Goal: Information Seeking & Learning: Learn about a topic

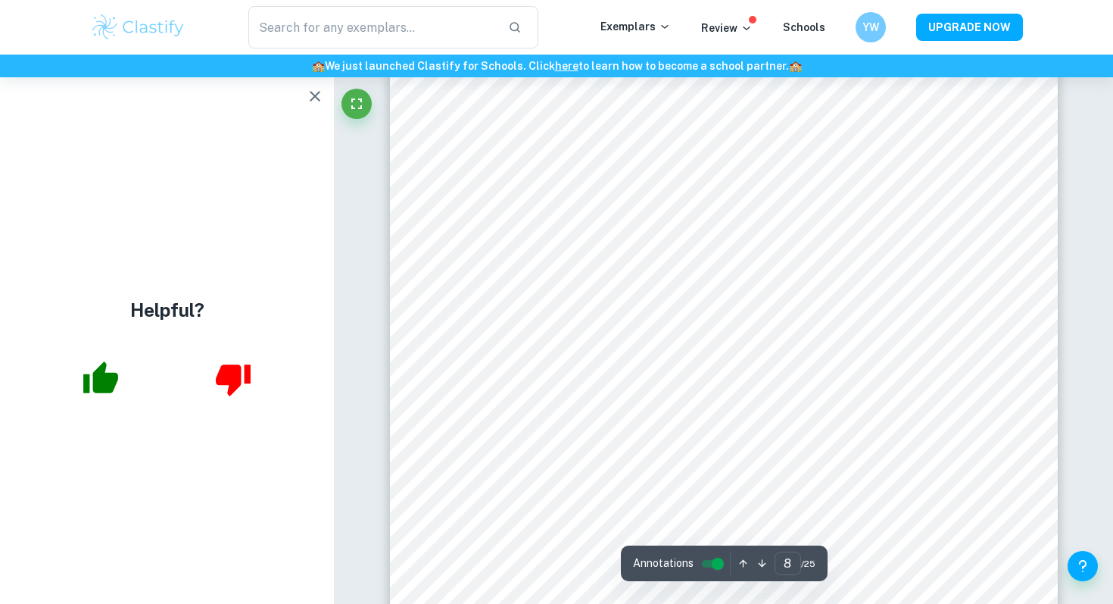
scroll to position [6965, 0]
click at [318, 86] on button "button" at bounding box center [315, 96] width 30 height 30
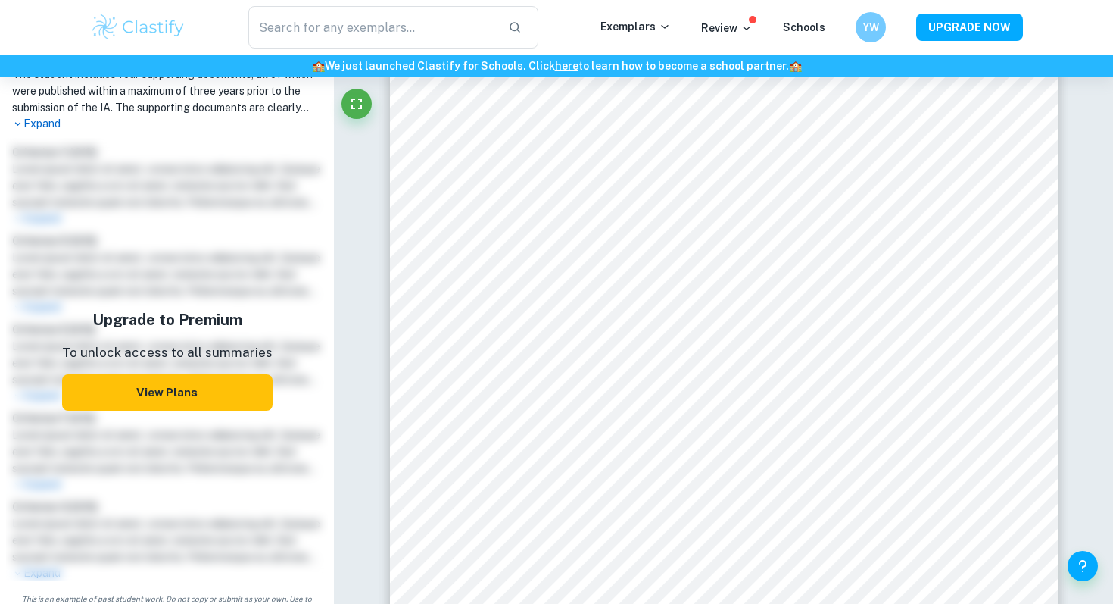
scroll to position [589, 0]
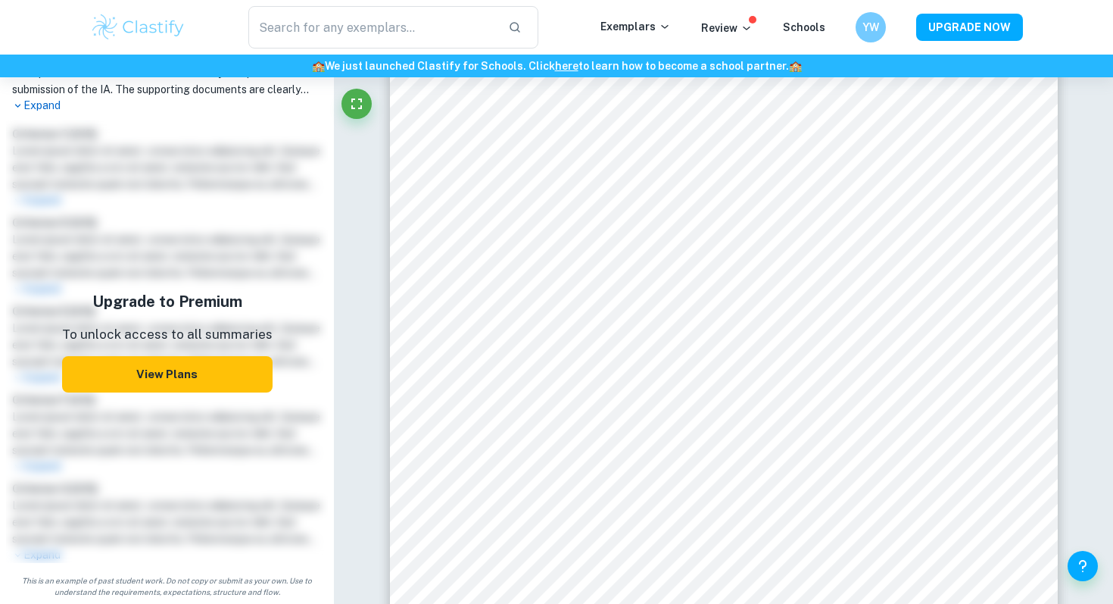
click at [143, 392] on button "View Plans" at bounding box center [167, 374] width 211 height 36
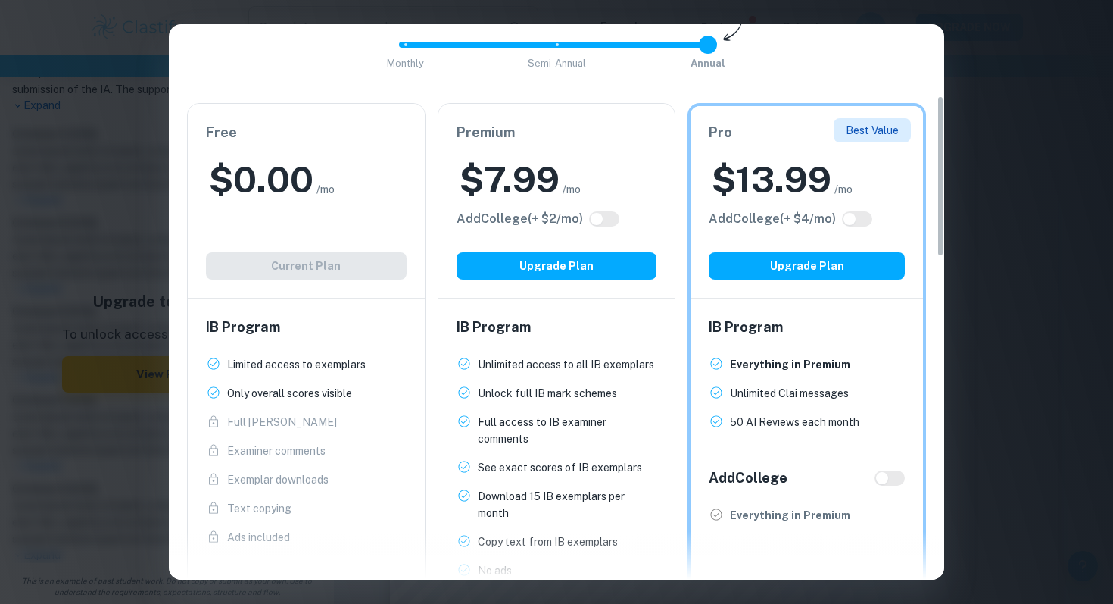
scroll to position [246, 0]
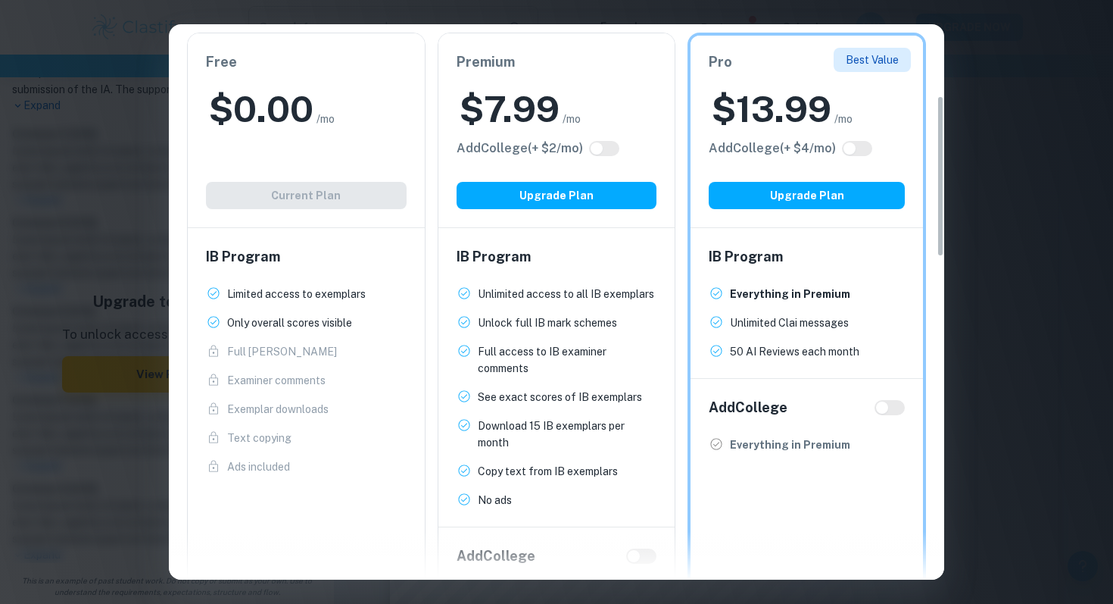
click at [538, 286] on p "Unlimited access to all IB exemplars" at bounding box center [566, 294] width 176 height 17
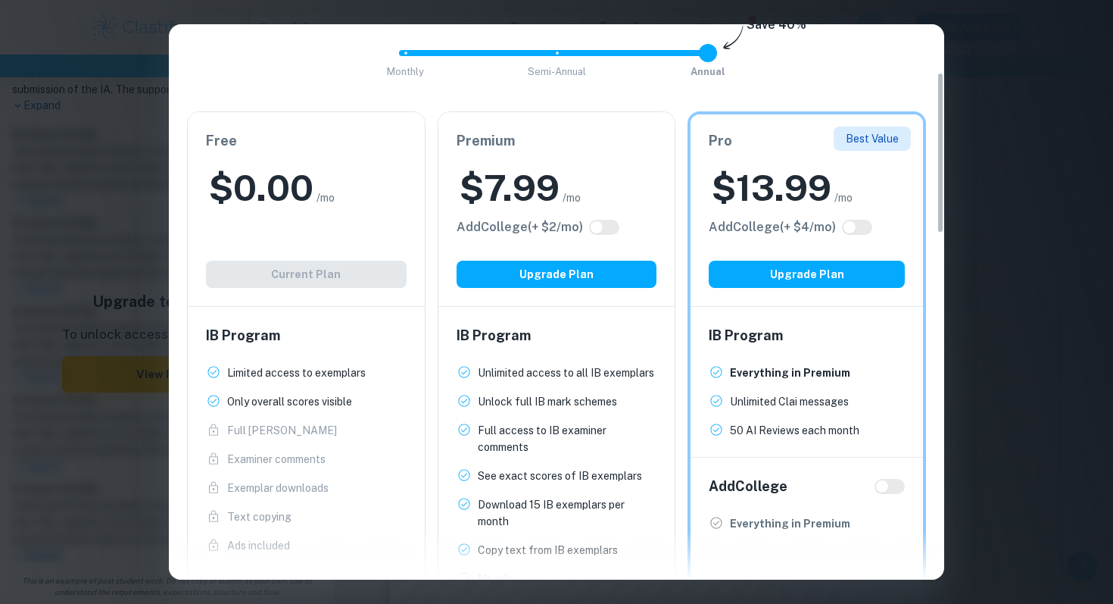
scroll to position [0, 0]
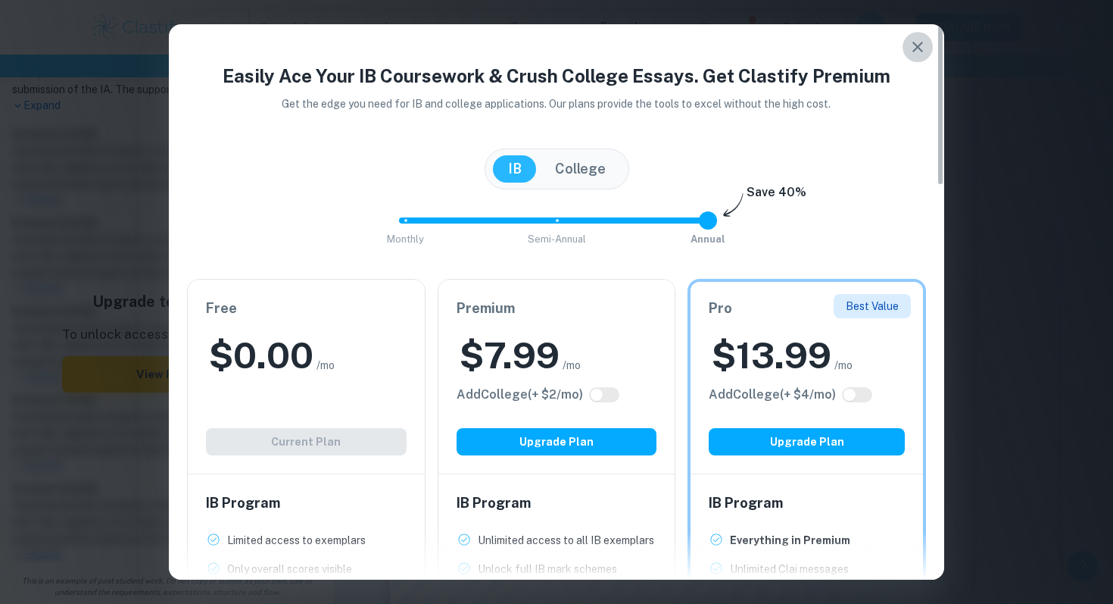
click at [917, 45] on icon "button" at bounding box center [918, 47] width 11 height 11
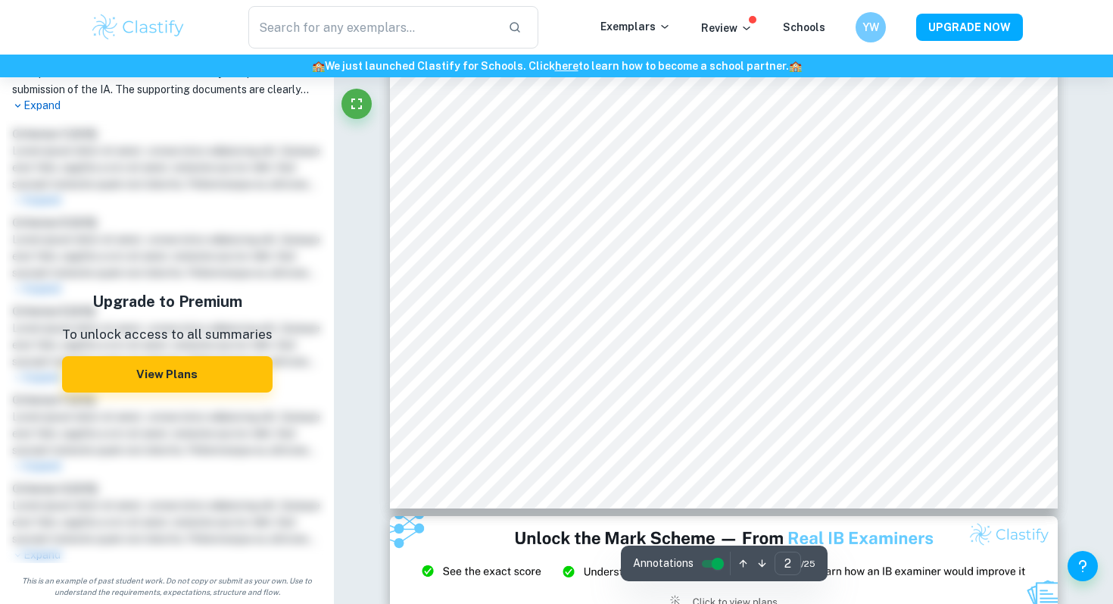
scroll to position [1444, 0]
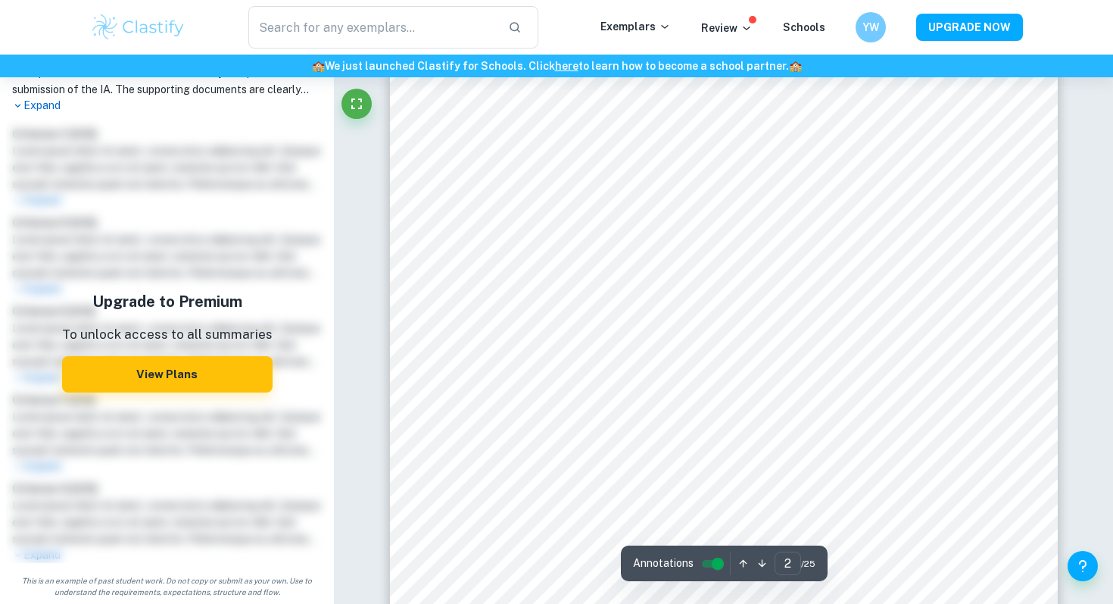
click at [167, 31] on img at bounding box center [138, 27] width 96 height 30
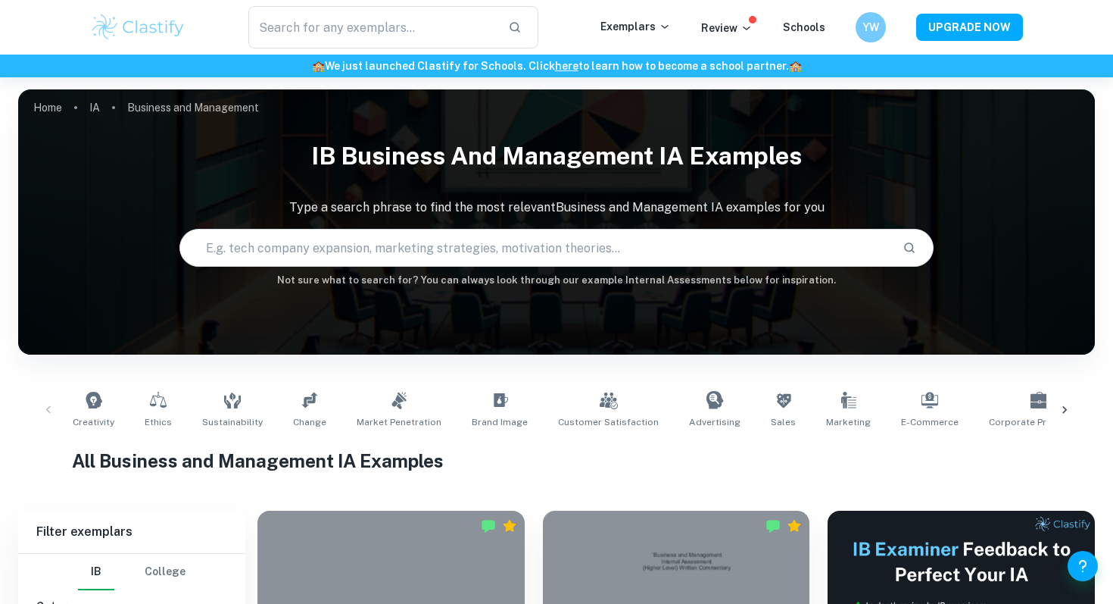
click at [264, 240] on input "text" at bounding box center [535, 247] width 710 height 42
type input "Netfilx"
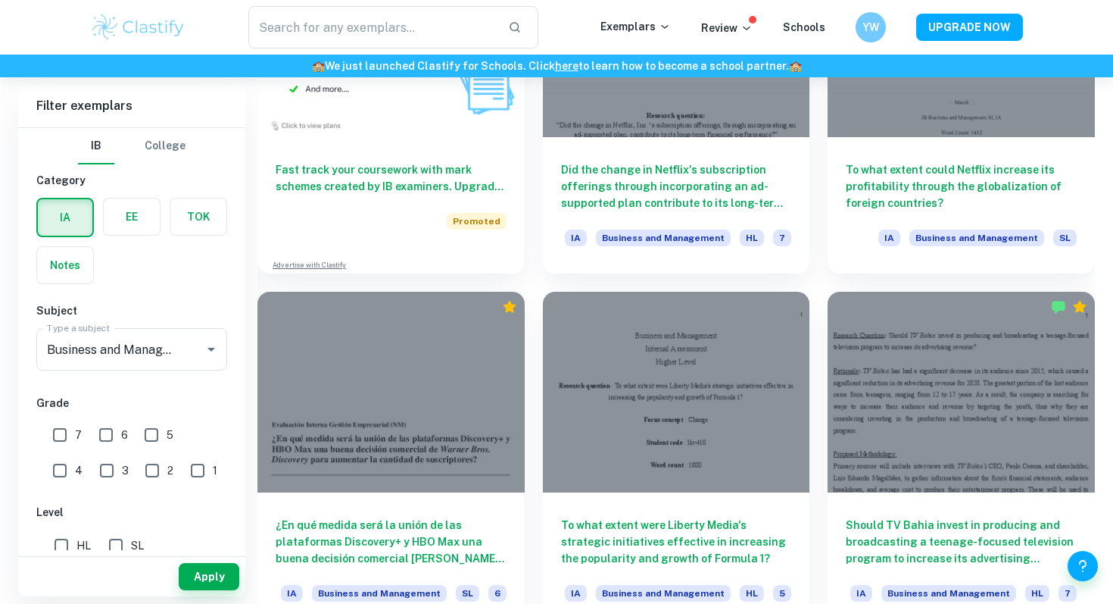
scroll to position [1476, 0]
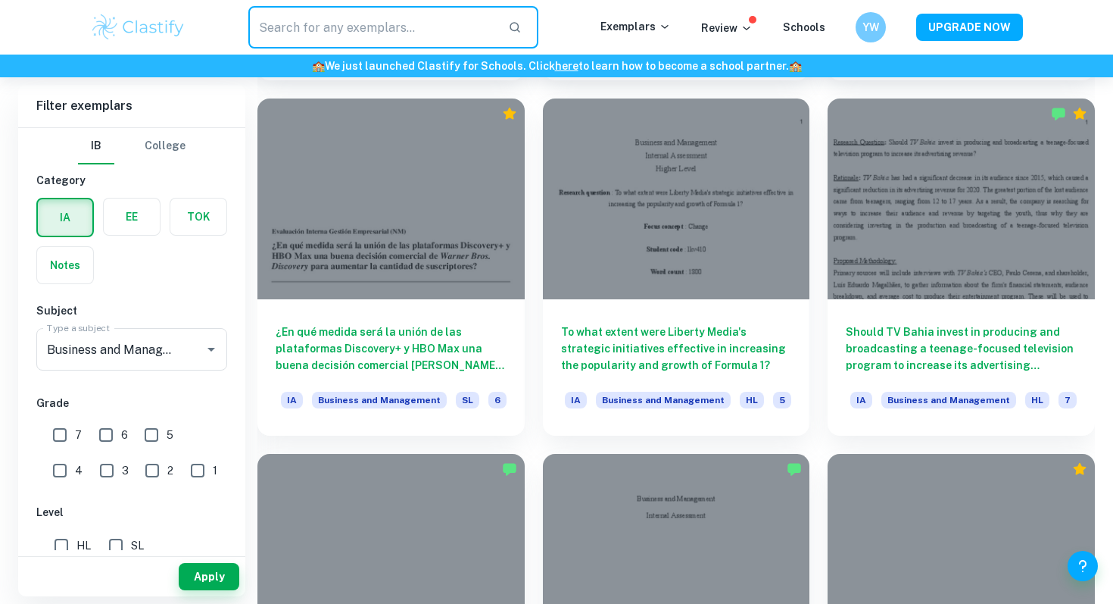
click at [398, 30] on input "text" at bounding box center [372, 27] width 248 height 42
type input "Password sharing"
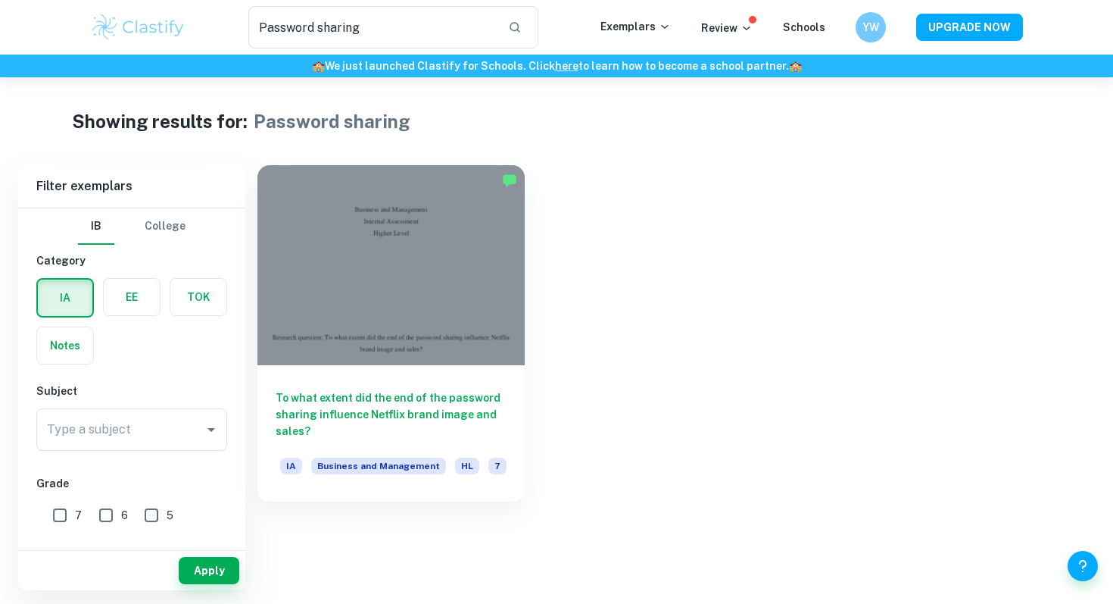
click at [61, 516] on input "7" at bounding box center [60, 515] width 30 height 30
checkbox input "true"
click at [122, 429] on input "Type a subject" at bounding box center [120, 429] width 155 height 29
